Goal: Browse casually

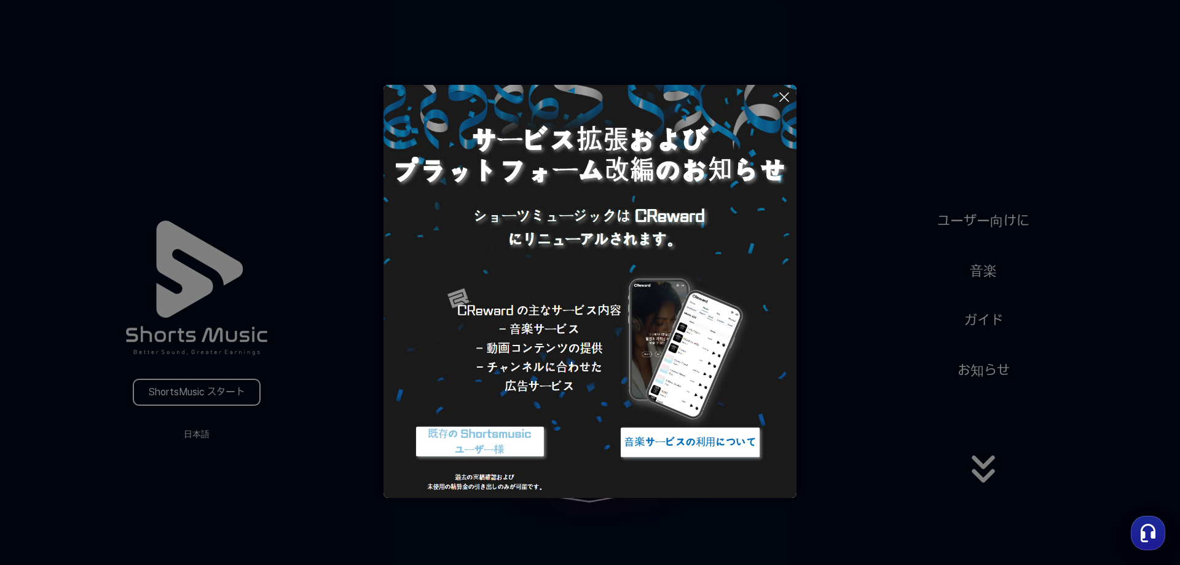
click at [851, 319] on button at bounding box center [590, 282] width 1180 height 565
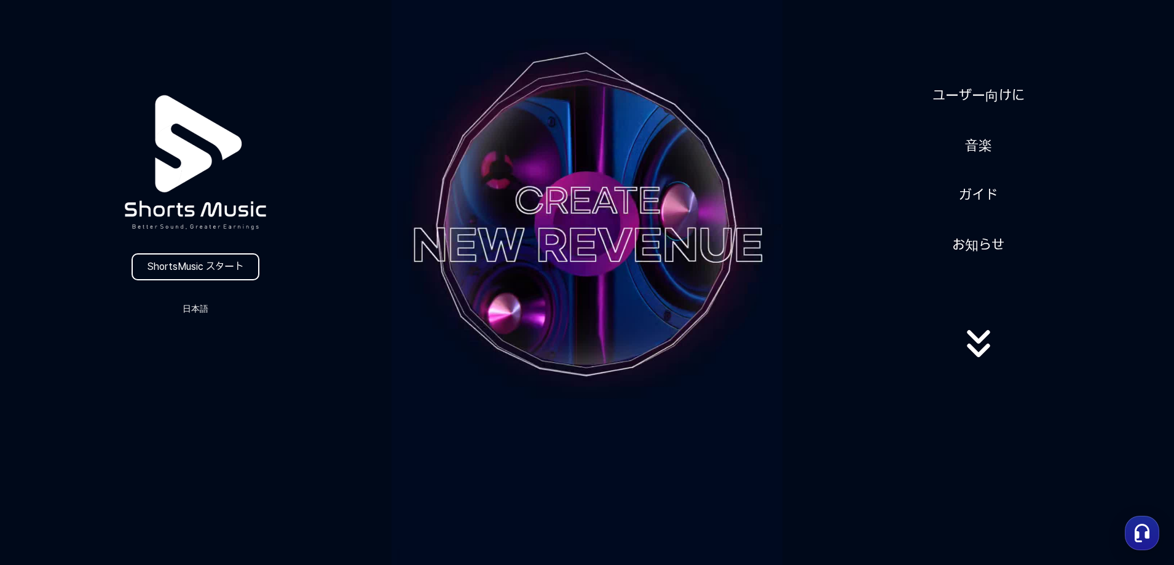
scroll to position [123, 0]
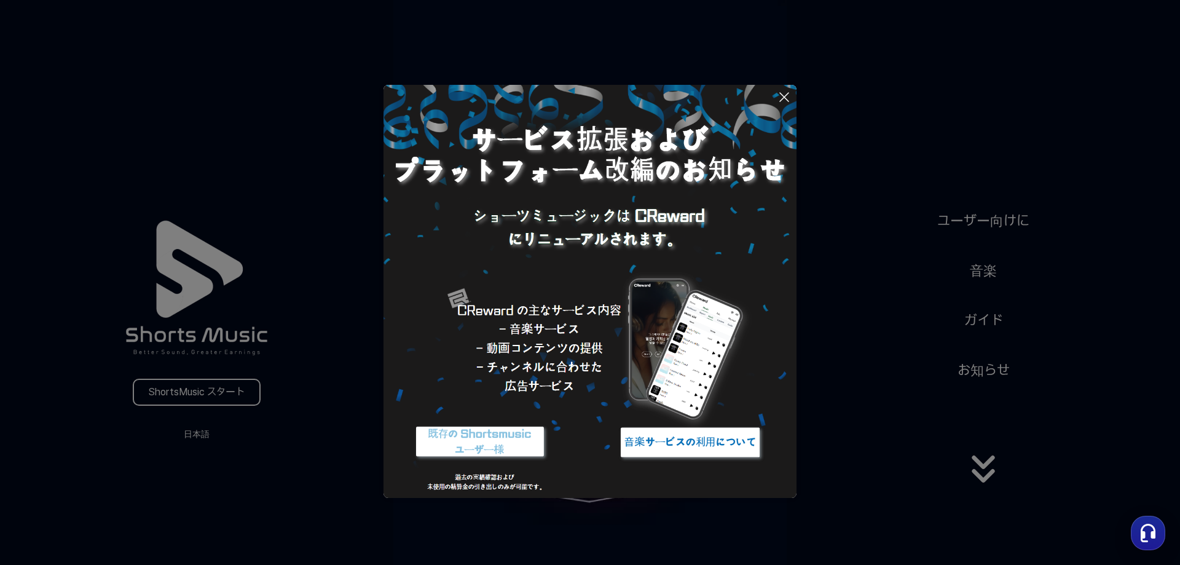
click at [471, 441] on img at bounding box center [480, 442] width 154 height 46
